Goal: Information Seeking & Learning: Find specific fact

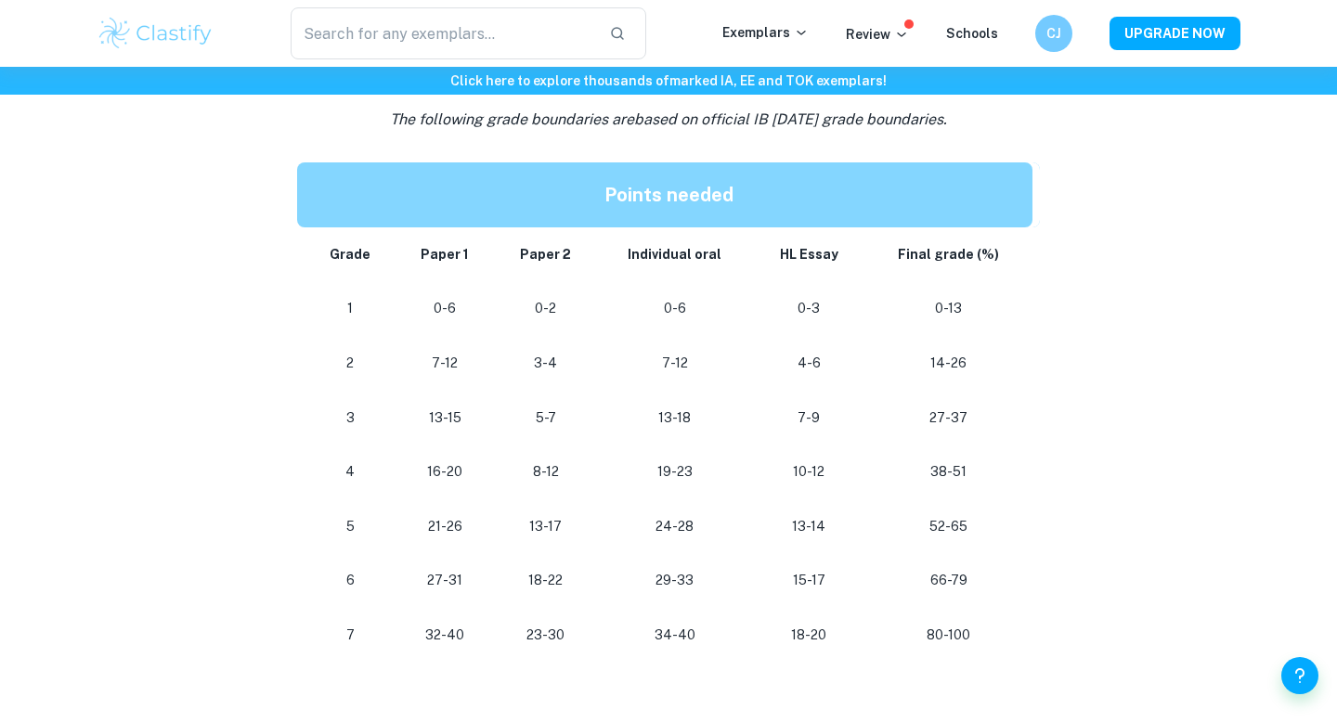
scroll to position [919, 0]
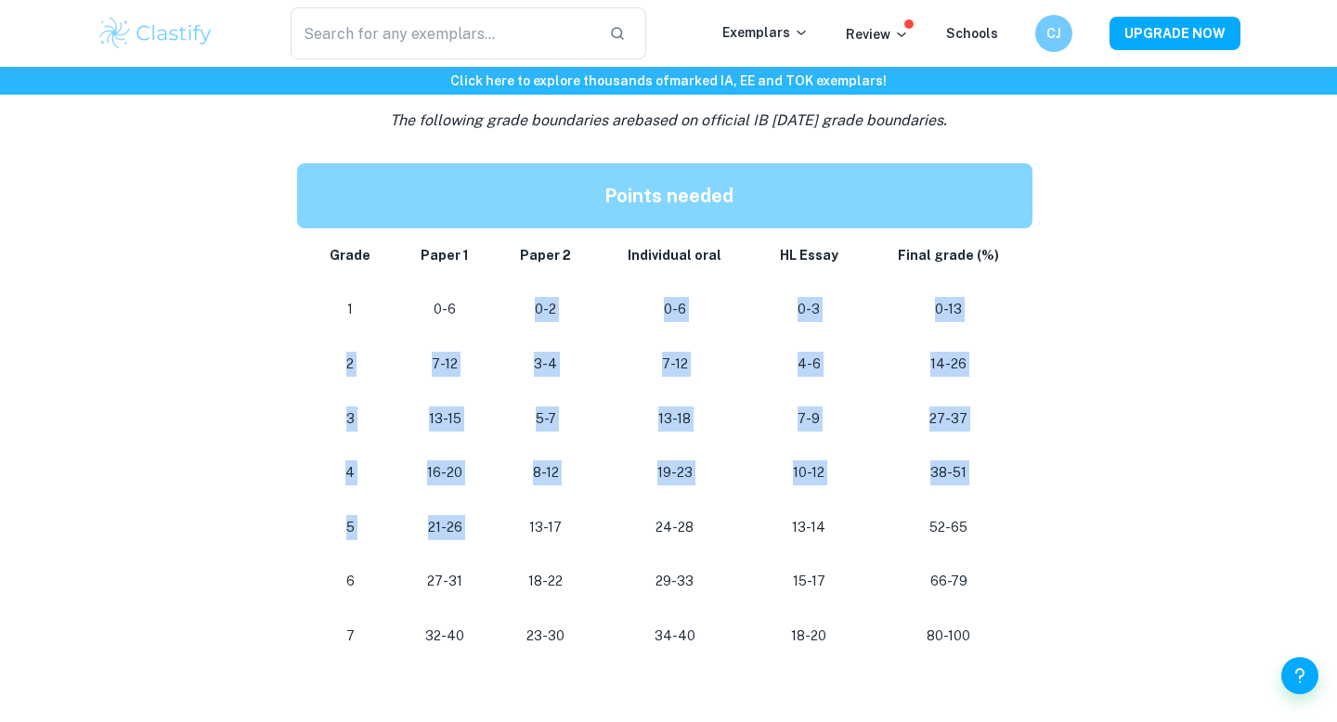
drag, startPoint x: 528, startPoint y: 301, endPoint x: 532, endPoint y: 539, distance: 237.8
click at [532, 539] on tbody "Grade Paper 1 Paper 2 Individual oral HL Essay Final grade (%) 1 0-6 0-2 0-6 0-…" at bounding box center [668, 446] width 743 height 436
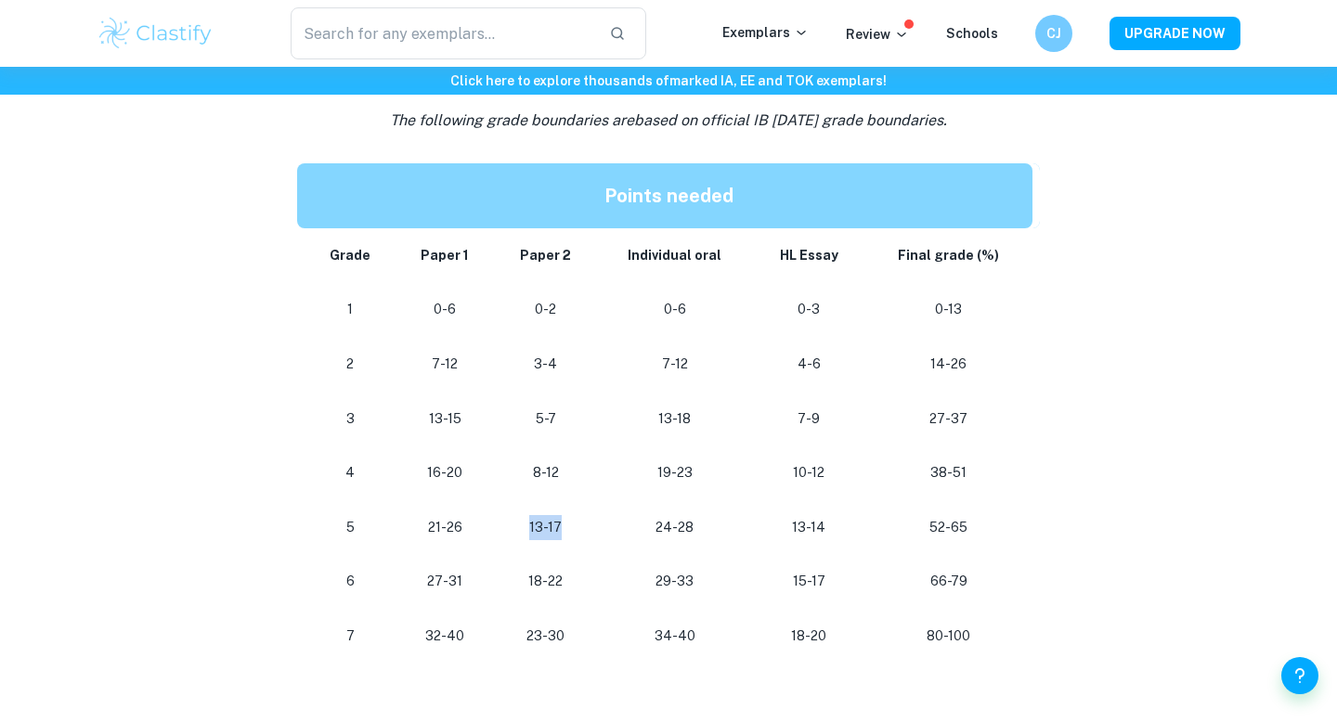
drag, startPoint x: 567, startPoint y: 530, endPoint x: 525, endPoint y: 528, distance: 42.8
click at [525, 528] on p "13-17" at bounding box center [546, 527] width 72 height 25
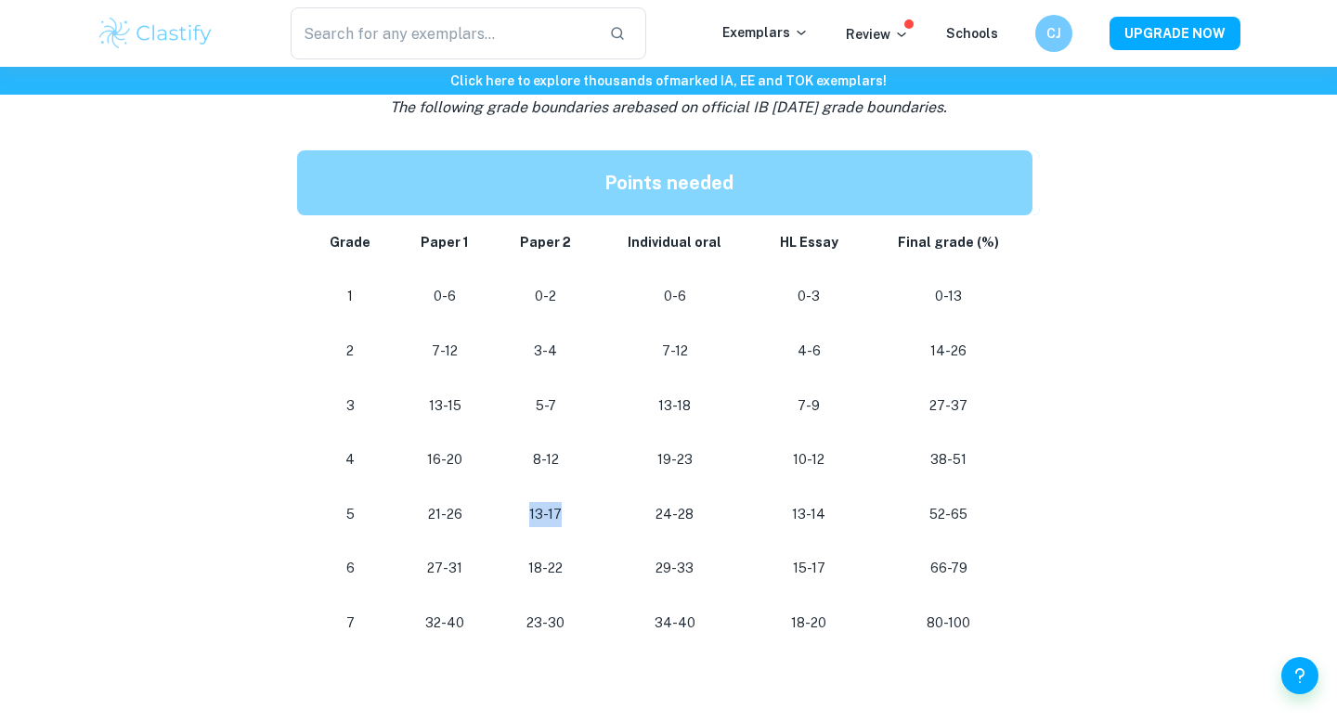
scroll to position [941, 0]
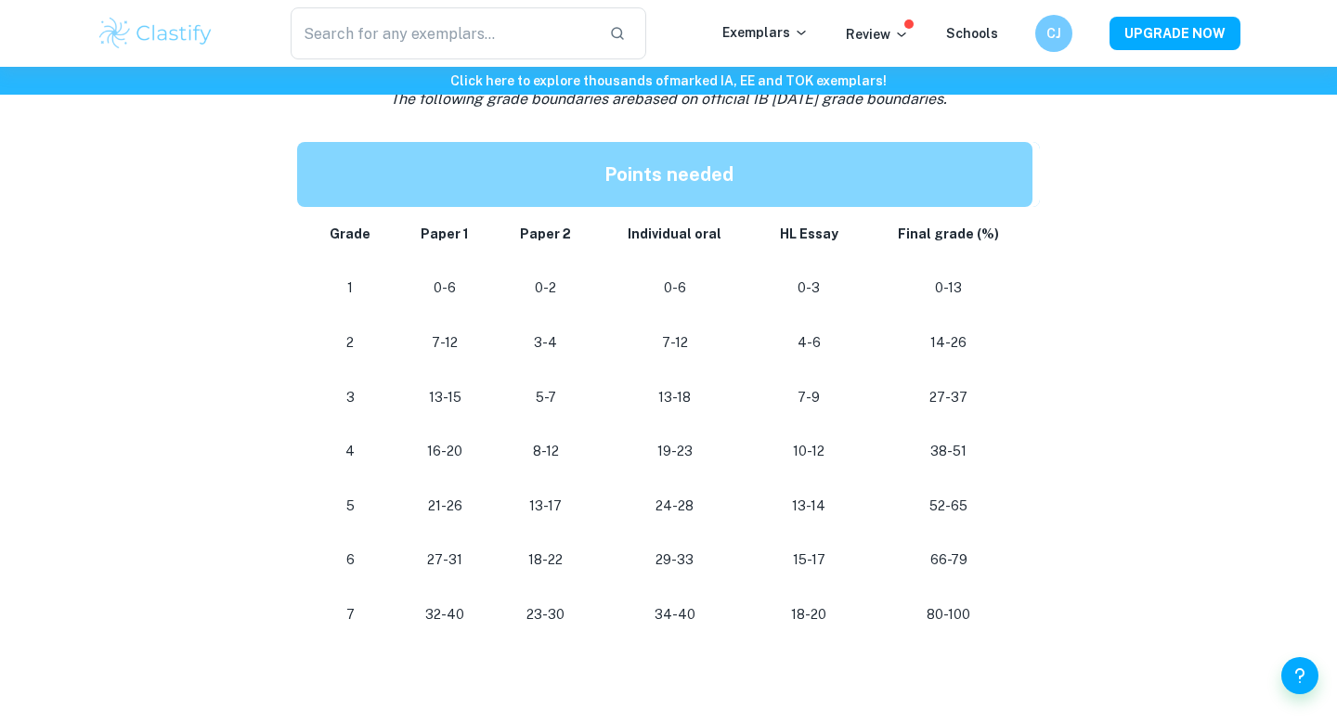
click at [479, 479] on td "21-26" at bounding box center [445, 506] width 98 height 55
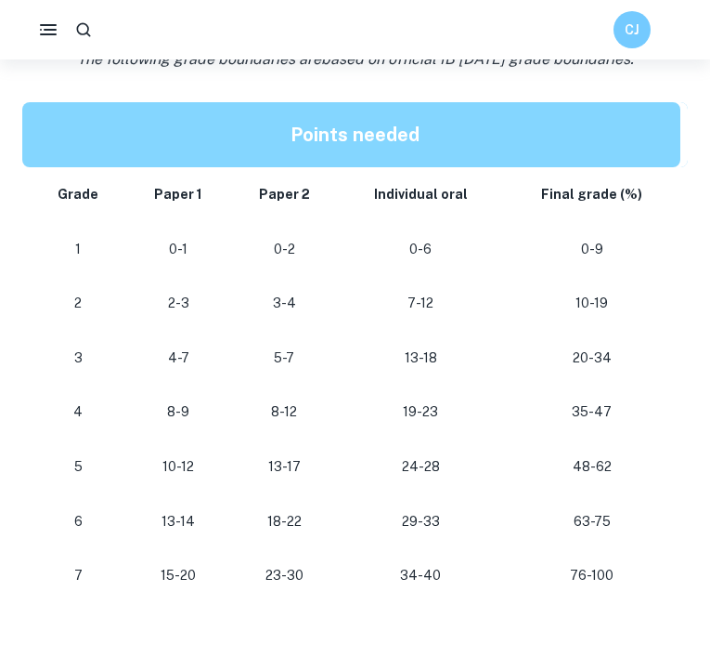
scroll to position [1714, 0]
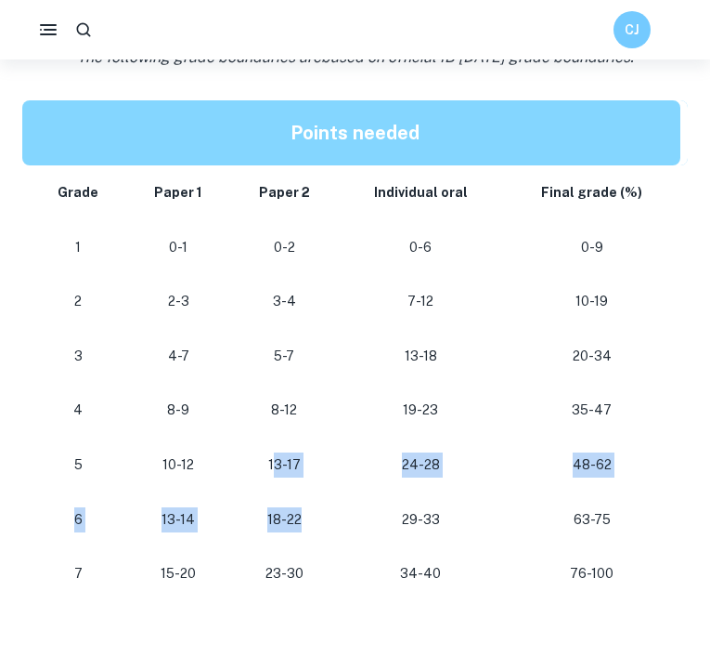
drag, startPoint x: 302, startPoint y: 520, endPoint x: 273, endPoint y: 466, distance: 61.1
click at [273, 466] on tbody "Grade Paper 1 Paper 2 Individual oral Final grade (%) 1 0-1 0-2 0-6 0-9 2 2-3 3…" at bounding box center [355, 383] width 666 height 436
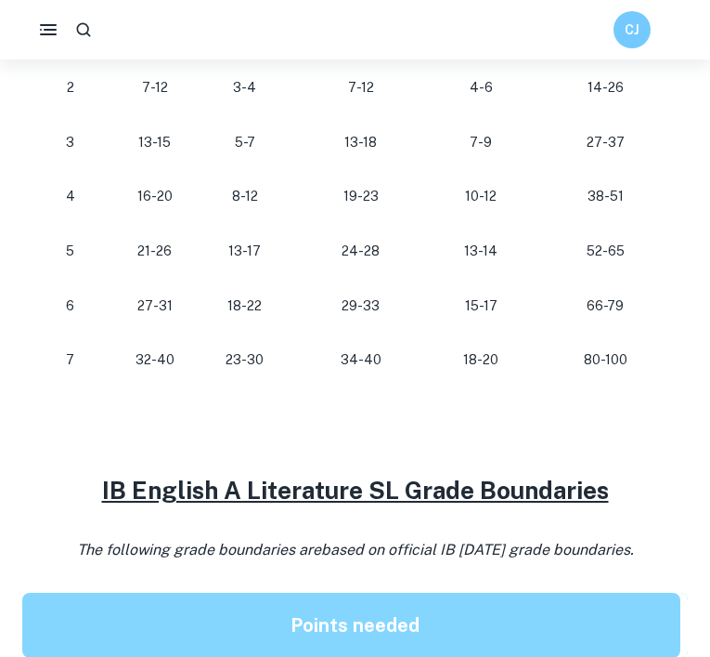
scroll to position [1220, 0]
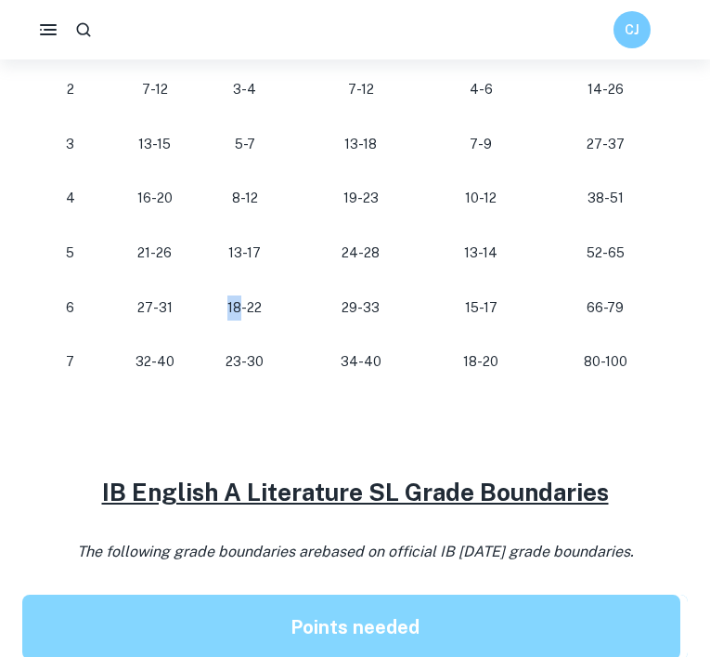
drag, startPoint x: 241, startPoint y: 307, endPoint x: 228, endPoint y: 307, distance: 12.1
click at [228, 307] on p "18-22" at bounding box center [246, 307] width 62 height 25
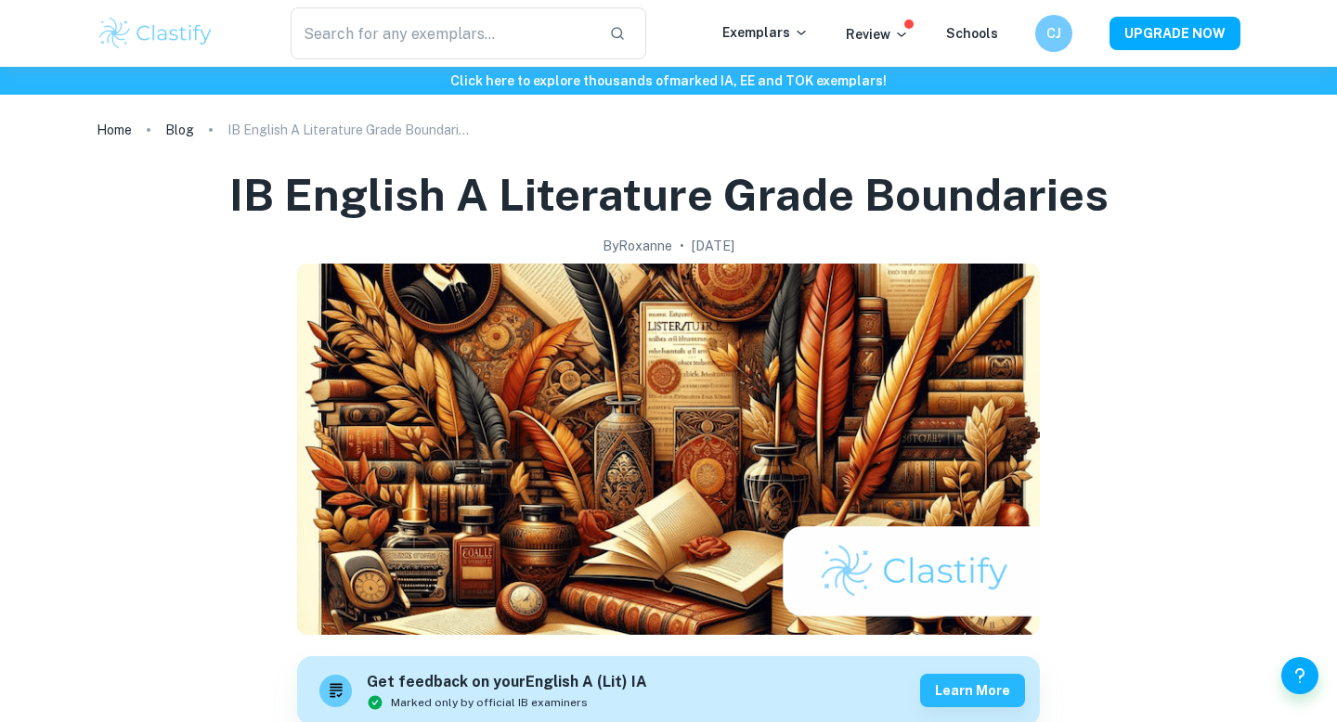
scroll to position [941, 0]
